Goal: Transaction & Acquisition: Purchase product/service

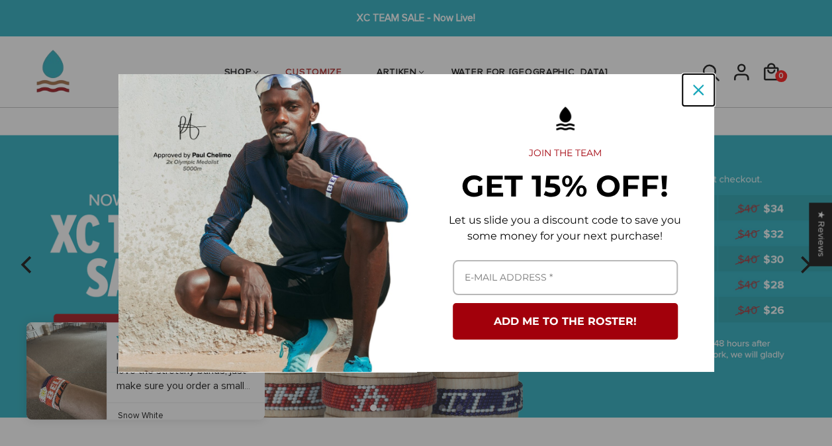
click at [696, 91] on icon "close icon" at bounding box center [698, 90] width 11 height 11
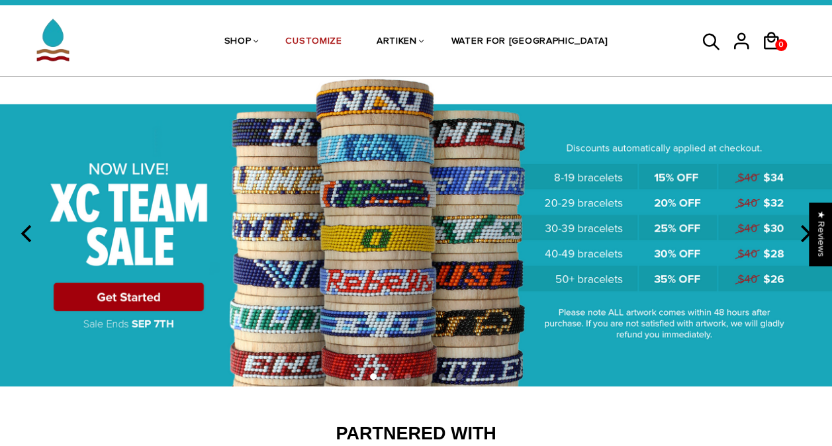
scroll to position [32, 0]
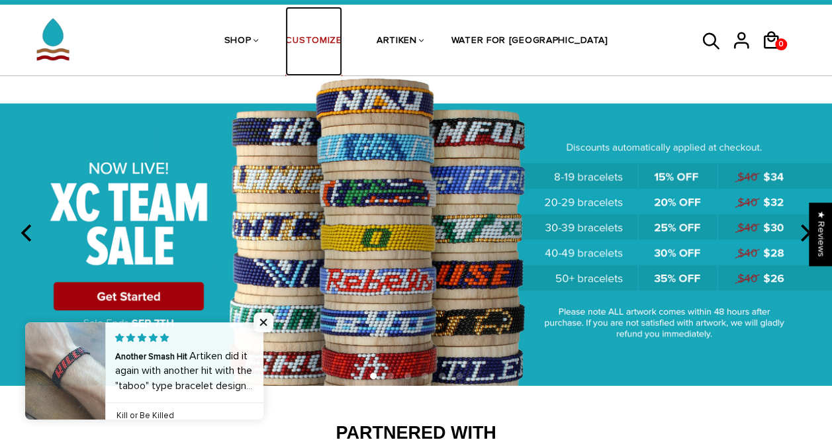
click at [342, 31] on link "CUSTOMIZE" at bounding box center [313, 42] width 56 height 70
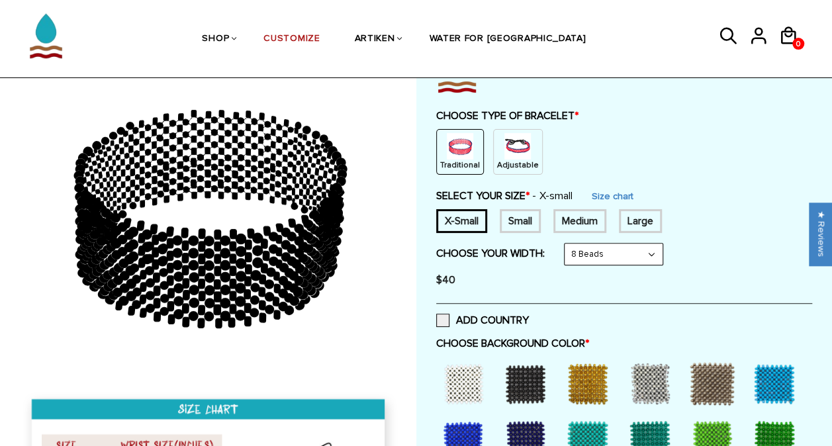
scroll to position [115, 0]
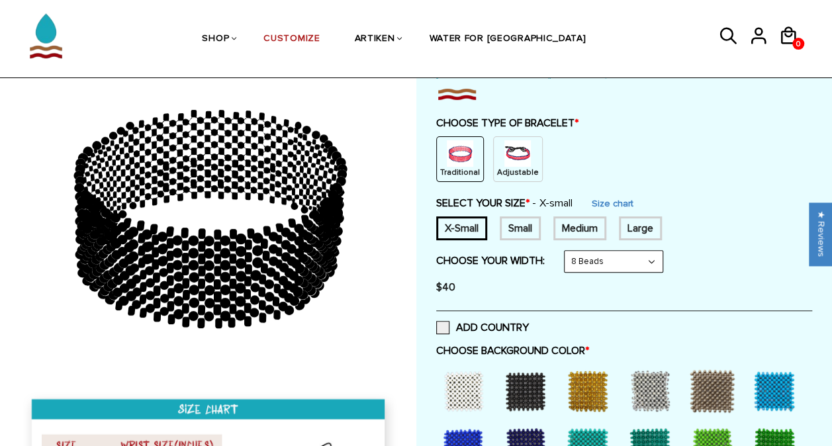
click at [505, 160] on img at bounding box center [518, 153] width 26 height 26
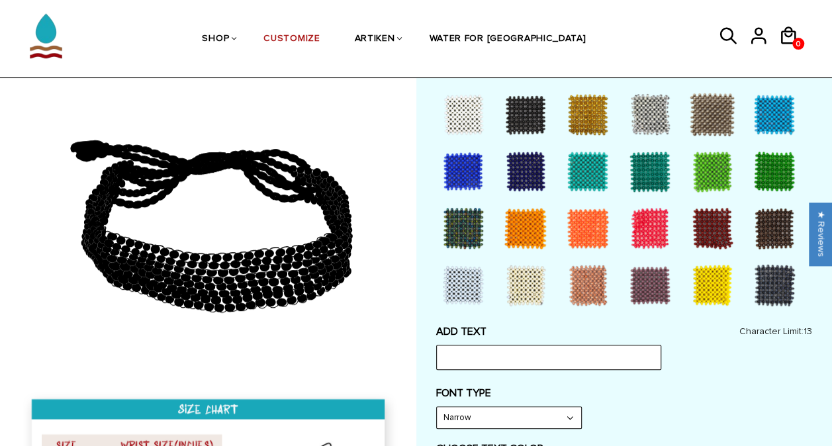
scroll to position [339, 0]
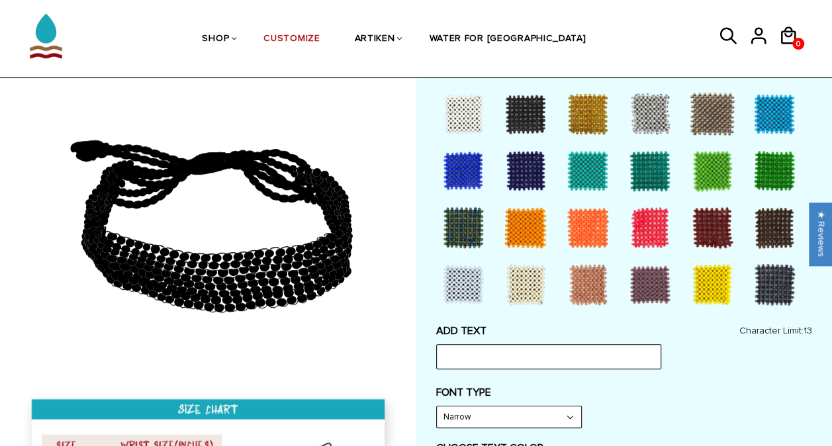
click at [524, 236] on div at bounding box center [525, 227] width 53 height 53
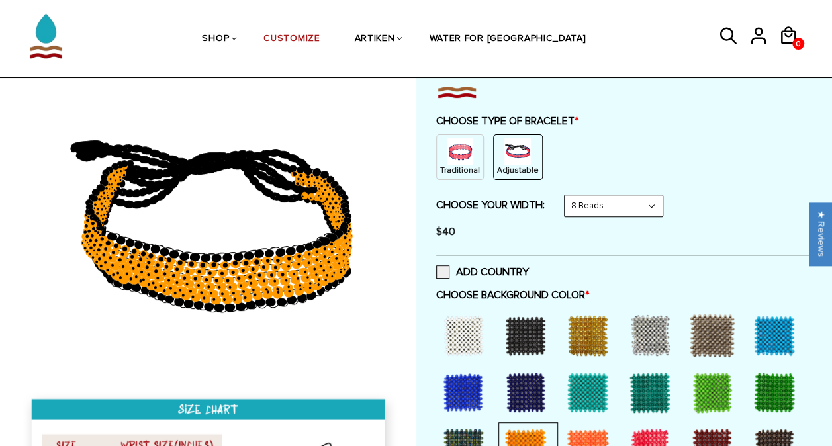
scroll to position [117, 0]
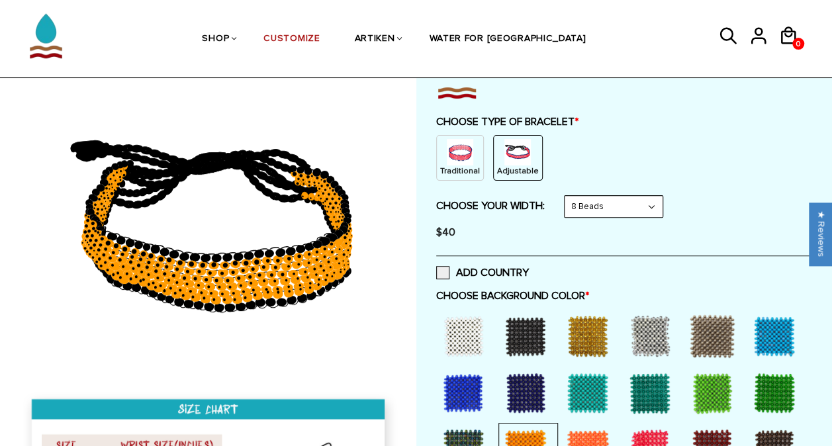
click at [581, 207] on select "8 Beads 6 Beads 10 Beads" at bounding box center [614, 206] width 98 height 21
click at [567, 196] on select "8 Beads 6 Beads 10 Beads" at bounding box center [614, 206] width 98 height 21
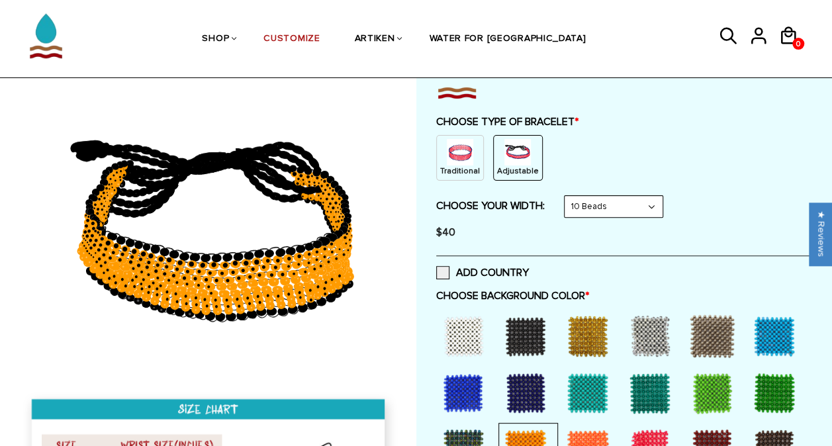
click at [613, 203] on select "8 Beads 6 Beads 10 Beads" at bounding box center [614, 206] width 98 height 21
select select "8-beads"
click at [567, 196] on select "8 Beads 6 Beads 10 Beads" at bounding box center [614, 206] width 98 height 21
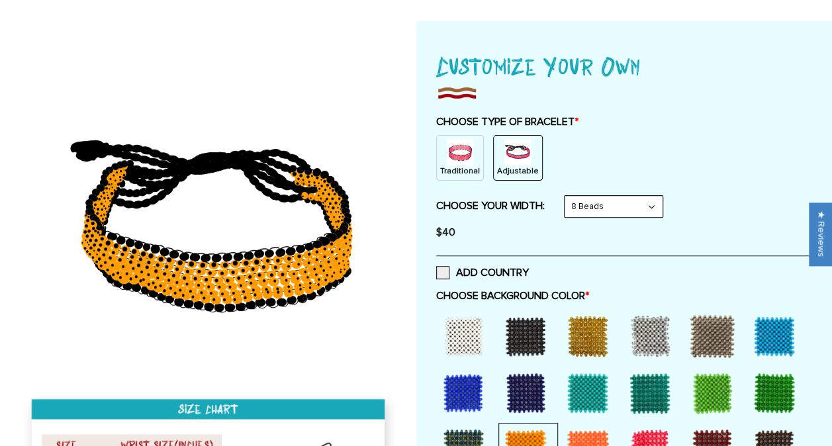
scroll to position [0, 0]
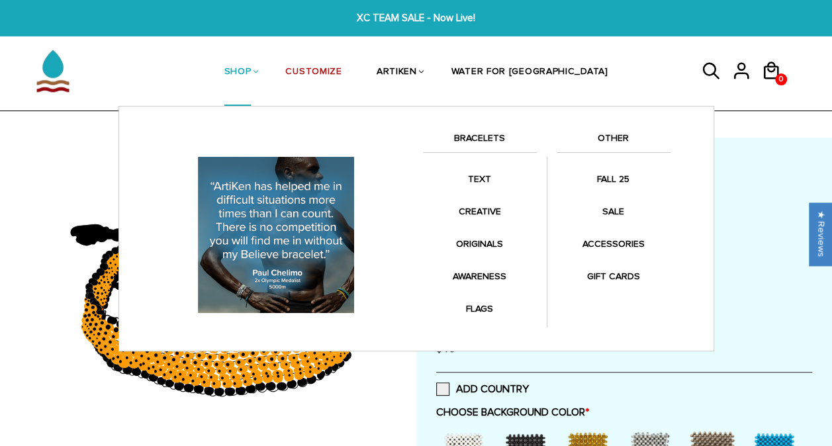
click at [252, 68] on link "SHOP" at bounding box center [237, 72] width 27 height 68
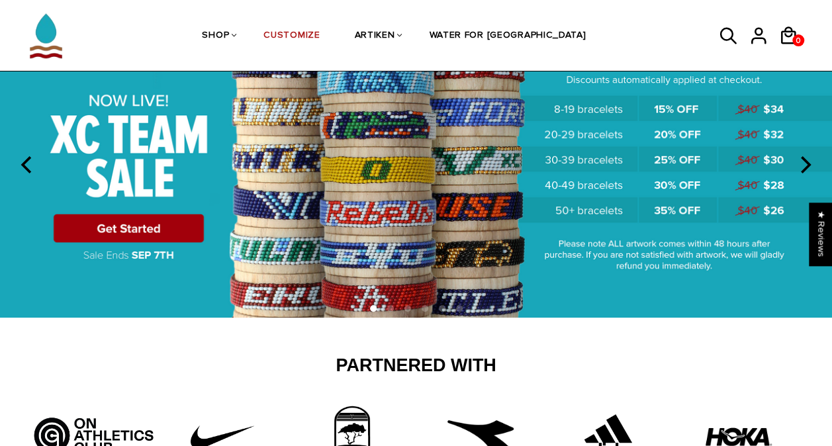
scroll to position [97, 0]
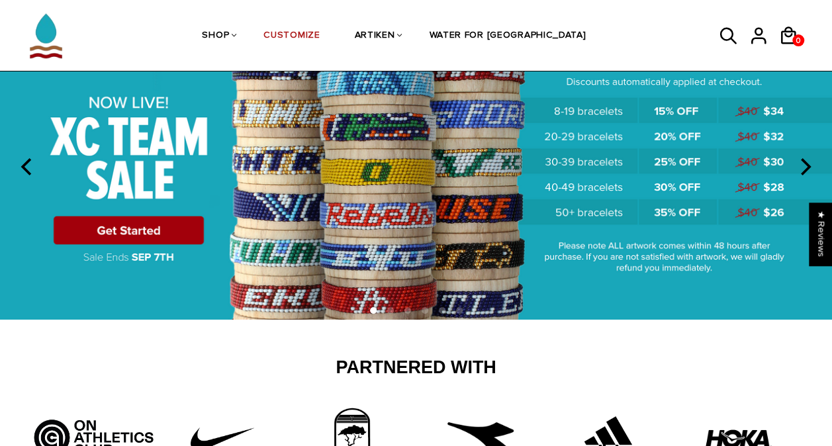
click at [175, 225] on img at bounding box center [416, 165] width 832 height 309
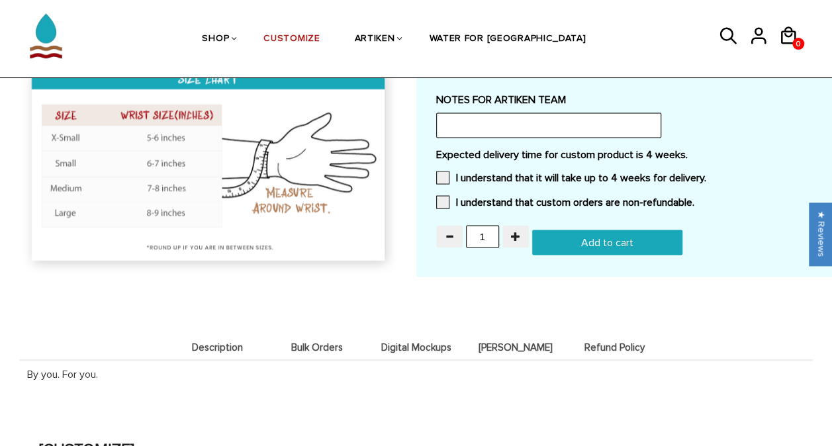
scroll to position [1263, 0]
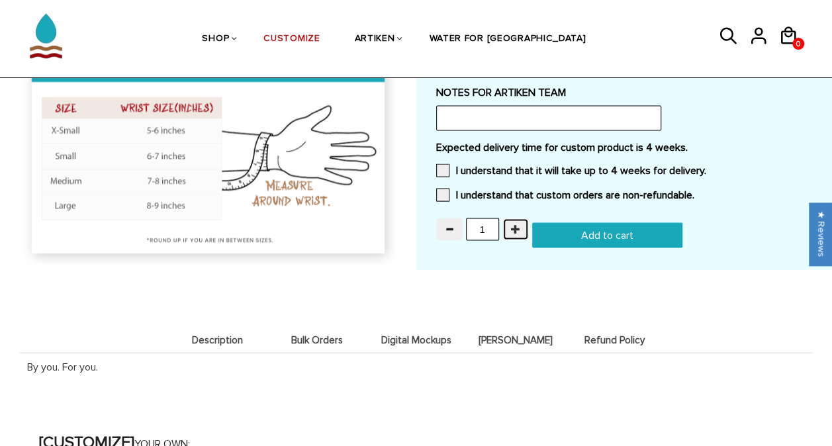
click at [512, 224] on span "button" at bounding box center [515, 228] width 9 height 9
type input "4"
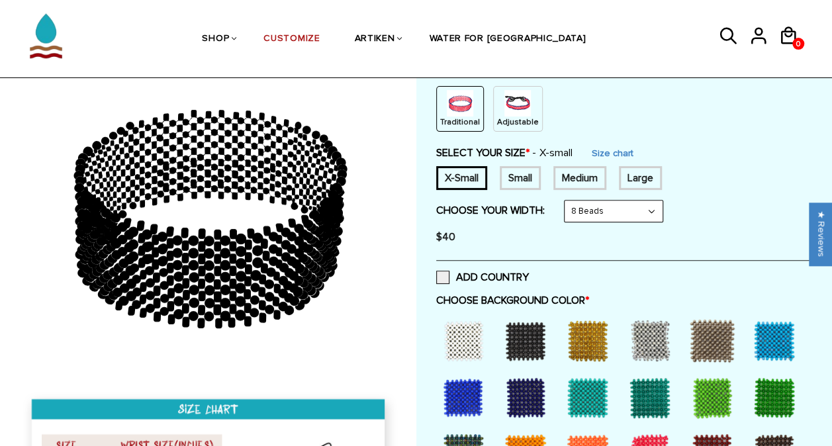
scroll to position [166, 0]
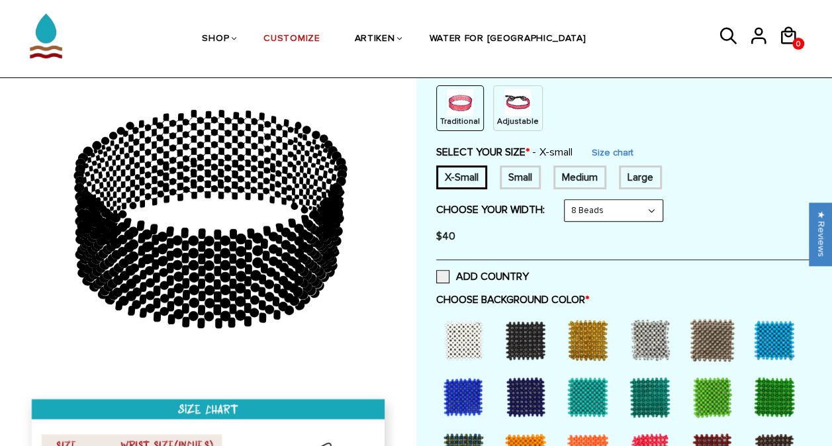
click at [509, 171] on div "Small" at bounding box center [520, 178] width 41 height 24
click at [558, 177] on div "Medium" at bounding box center [580, 178] width 53 height 24
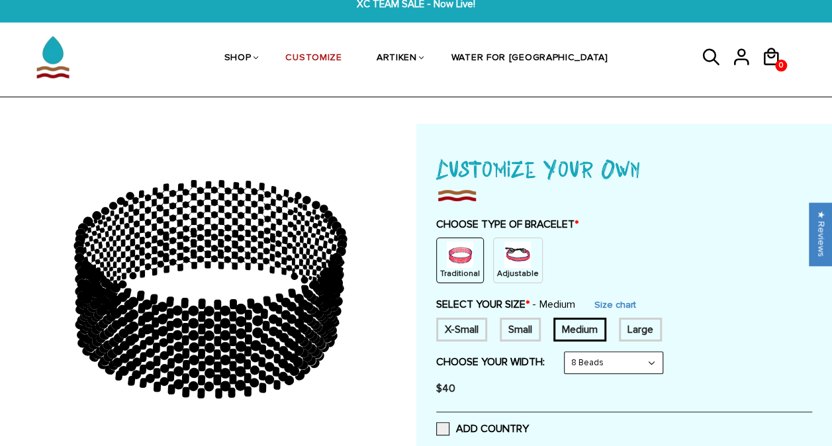
scroll to position [0, 0]
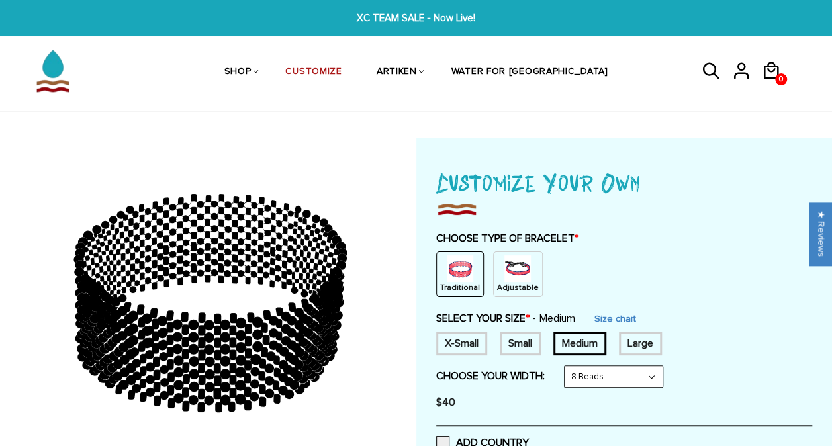
click at [510, 266] on img at bounding box center [518, 269] width 26 height 26
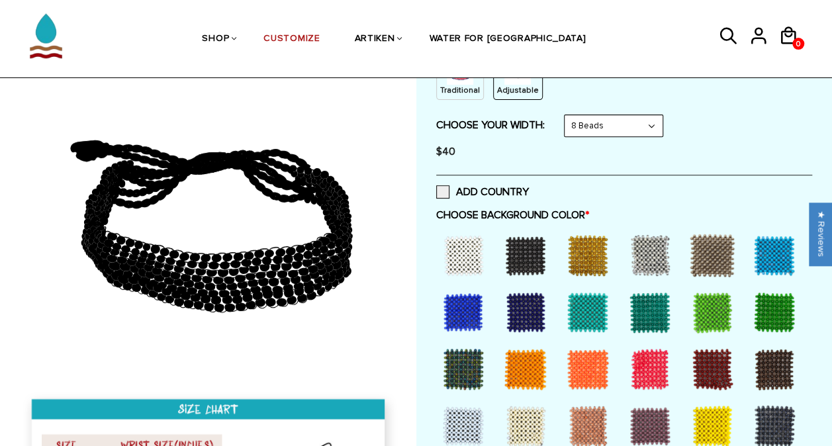
scroll to position [380, 0]
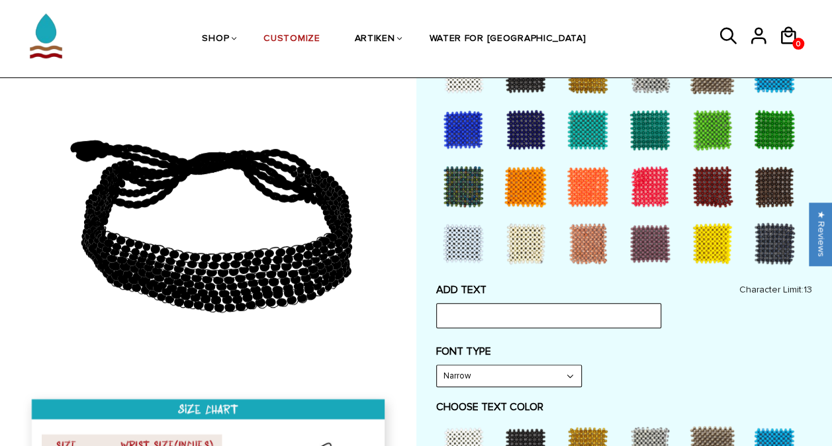
click at [526, 191] on div at bounding box center [525, 186] width 53 height 53
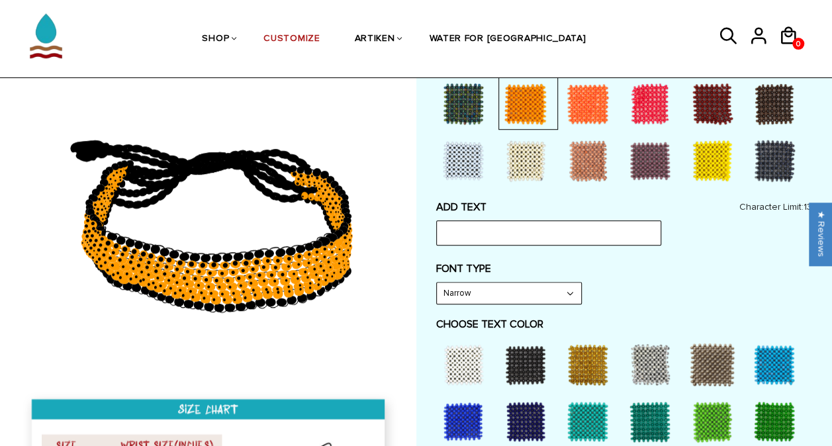
scroll to position [469, 0]
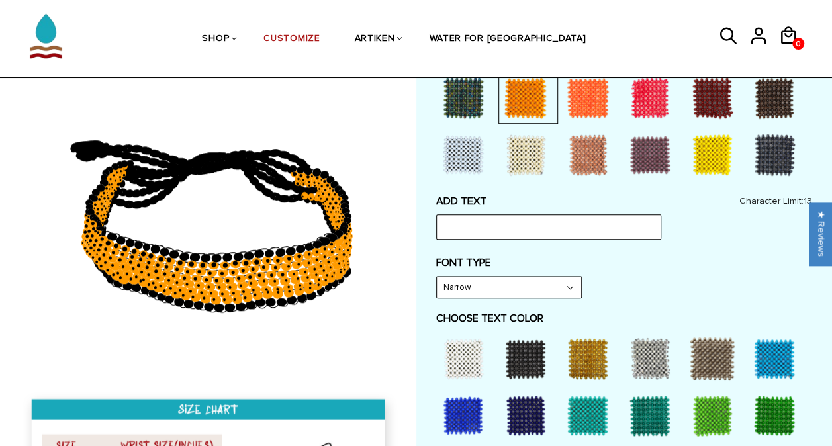
click at [507, 288] on select "Narrow Bold" at bounding box center [509, 287] width 144 height 21
select select "Bold"
click at [437, 277] on select "Narrow Bold" at bounding box center [509, 287] width 144 height 21
click at [500, 222] on input "text" at bounding box center [548, 227] width 225 height 25
type input "camels"
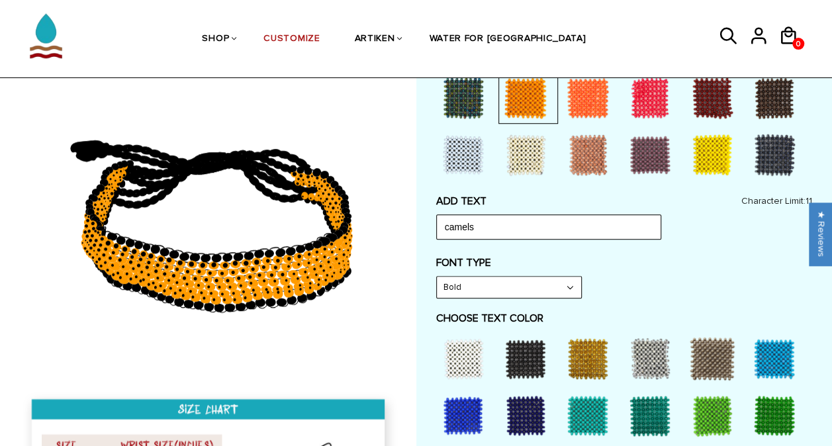
click at [493, 293] on select "Narrow Bold" at bounding box center [509, 287] width 144 height 21
select select "Narrow"
click at [437, 277] on select "Narrow Bold" at bounding box center [509, 287] width 144 height 21
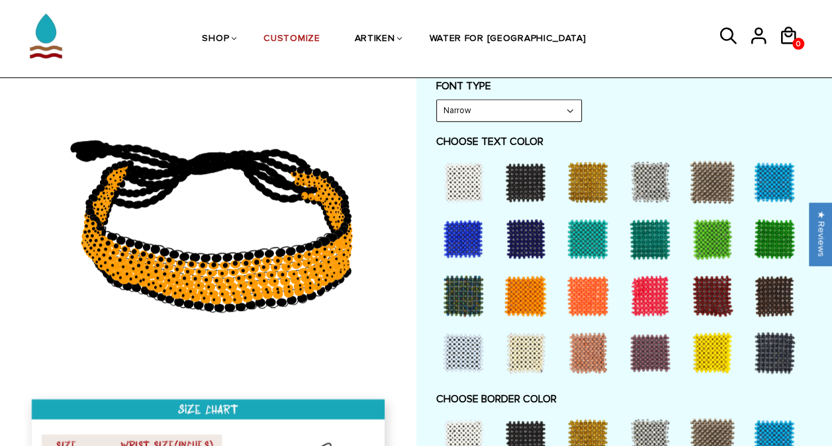
scroll to position [644, 0]
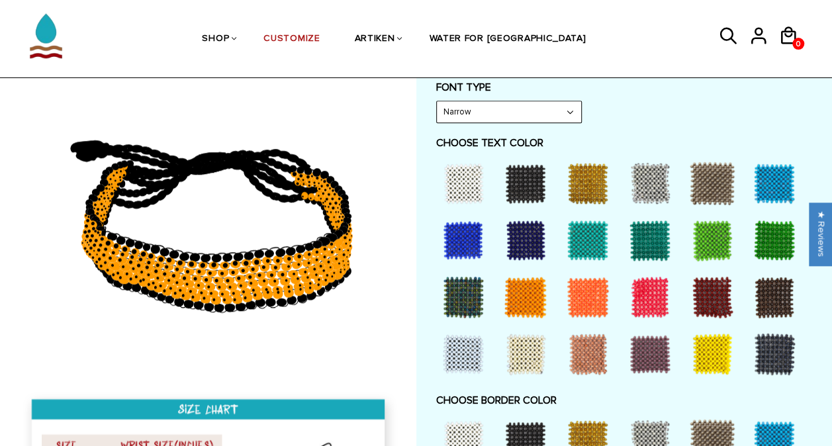
click at [518, 173] on div at bounding box center [525, 183] width 53 height 53
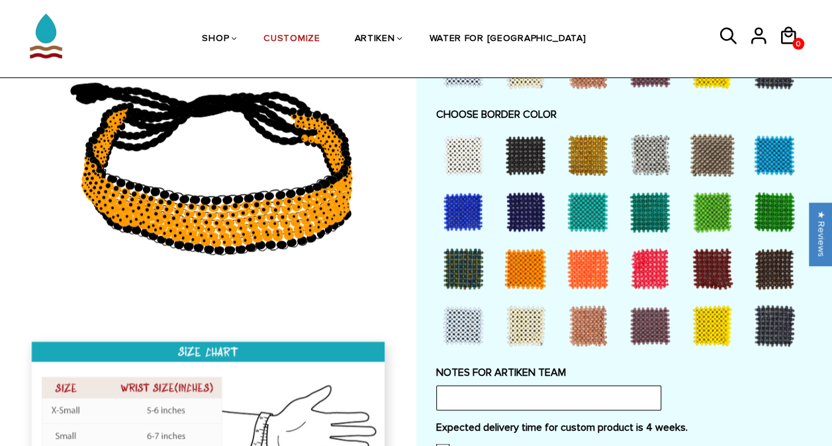
scroll to position [941, 0]
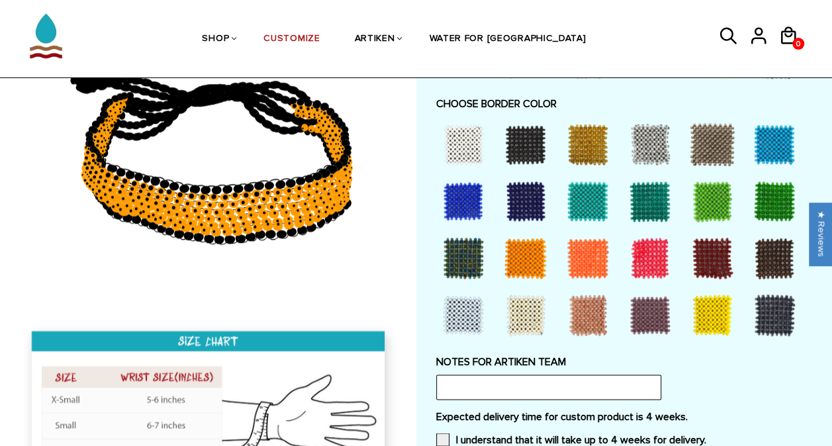
click at [530, 258] on div at bounding box center [525, 258] width 53 height 53
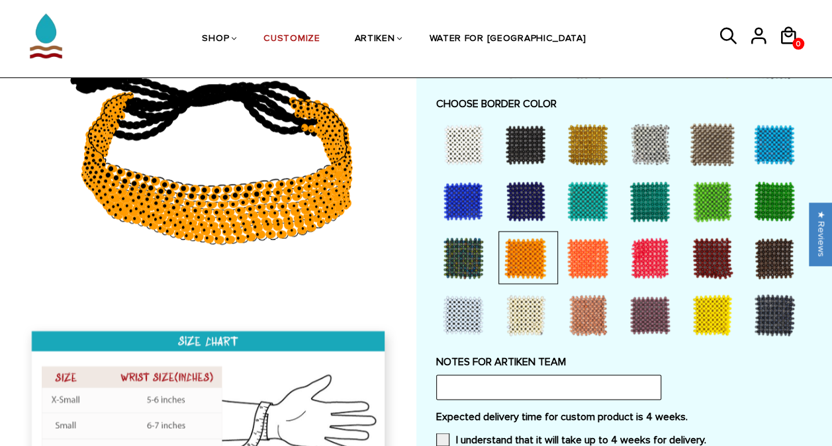
click at [522, 146] on div at bounding box center [525, 144] width 53 height 53
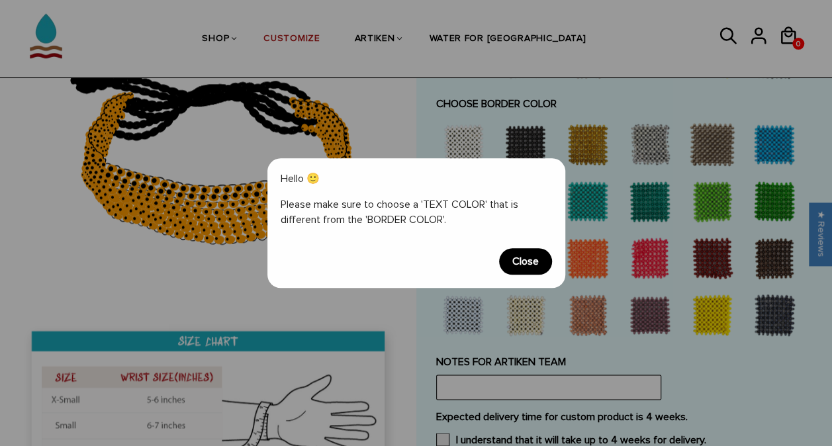
click at [530, 266] on span "Close" at bounding box center [525, 261] width 53 height 26
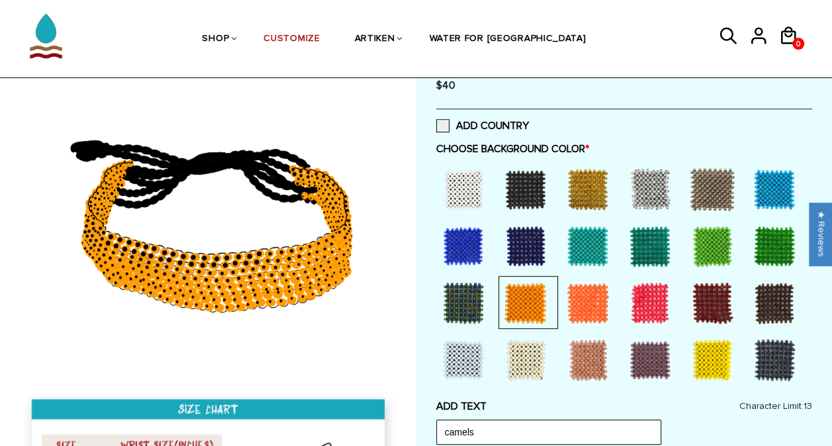
scroll to position [248, 0]
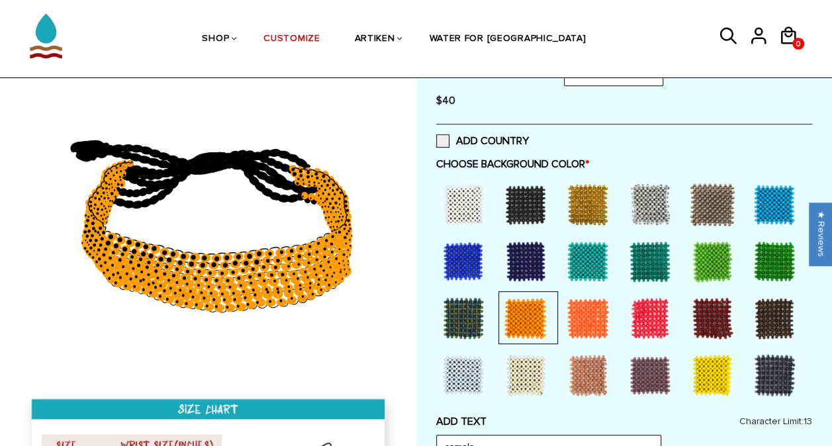
click at [525, 203] on div at bounding box center [525, 204] width 53 height 53
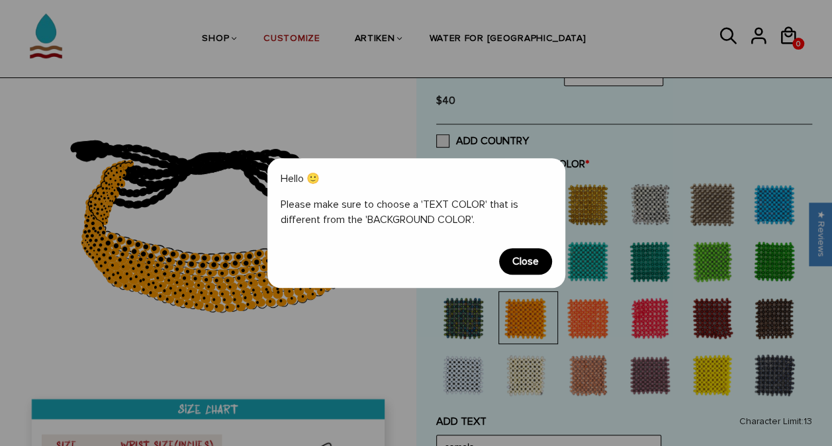
click at [527, 262] on span "Close" at bounding box center [525, 261] width 53 height 26
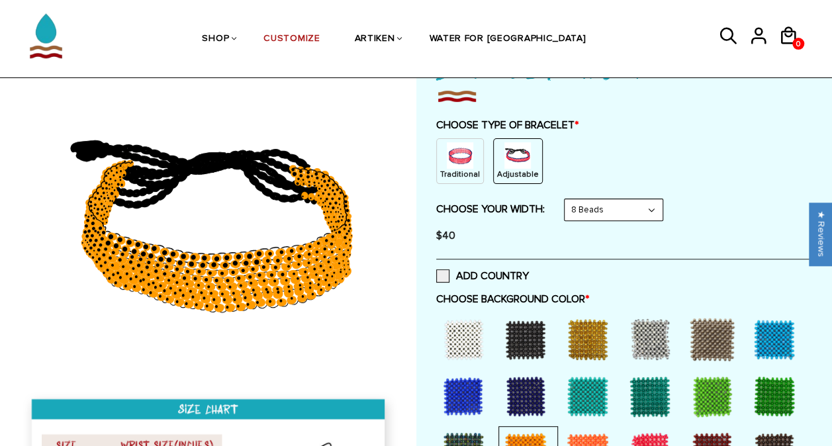
scroll to position [109, 0]
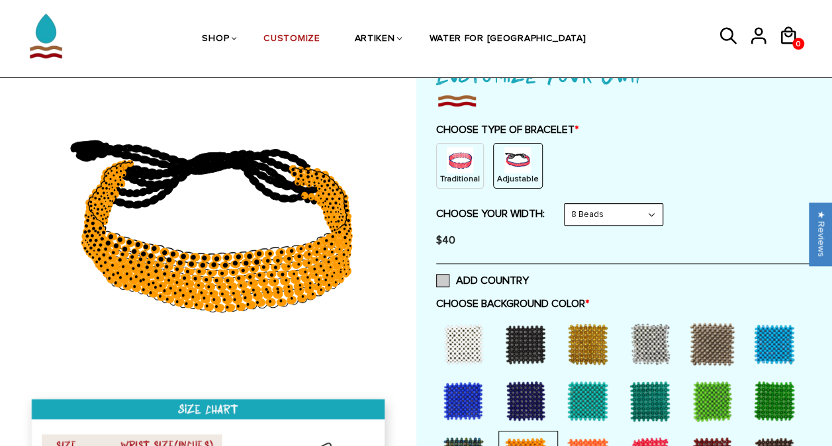
click at [452, 275] on label "ADD COUNTRY" at bounding box center [482, 280] width 93 height 13
click at [529, 277] on input "ADD COUNTRY" at bounding box center [529, 277] width 0 height 0
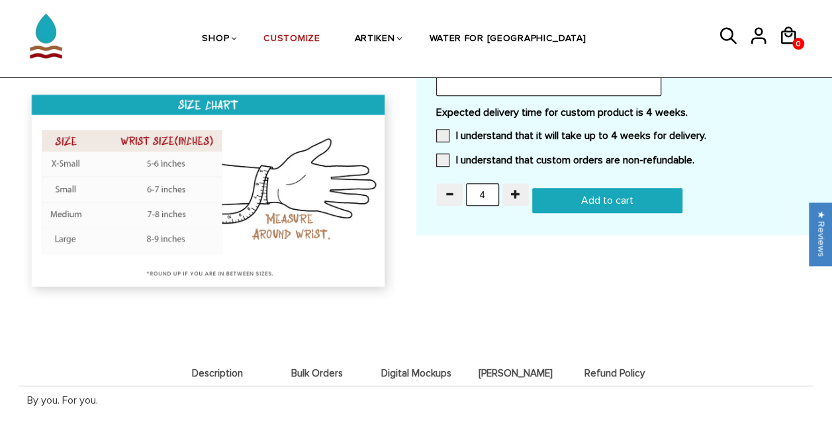
scroll to position [434, 0]
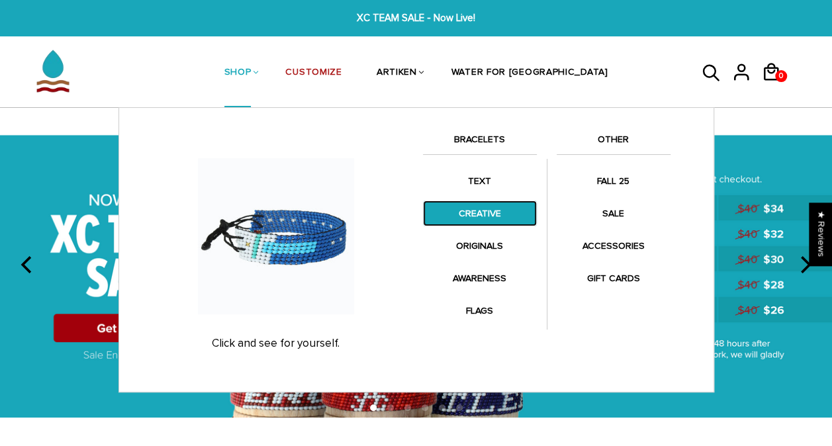
click at [485, 215] on link "CREATIVE" at bounding box center [480, 214] width 114 height 26
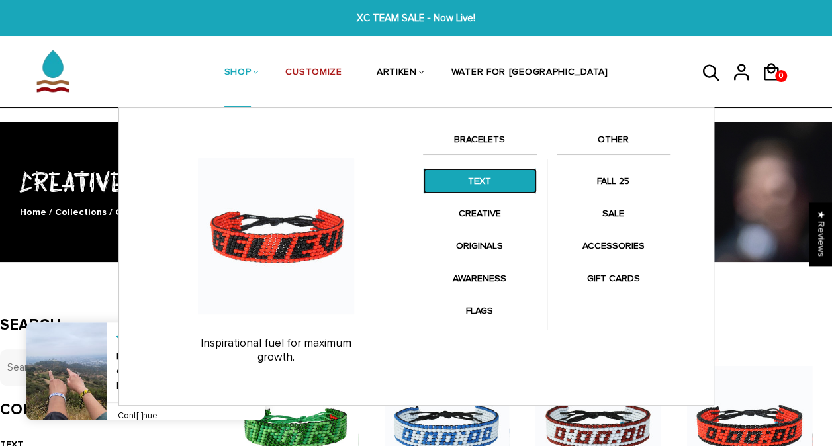
click at [491, 181] on link "TEXT" at bounding box center [480, 181] width 114 height 26
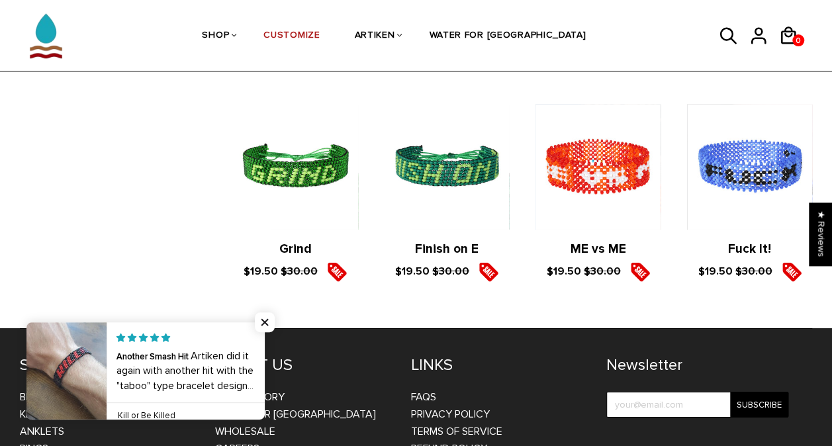
scroll to position [2139, 0]
